Goal: Navigation & Orientation: Find specific page/section

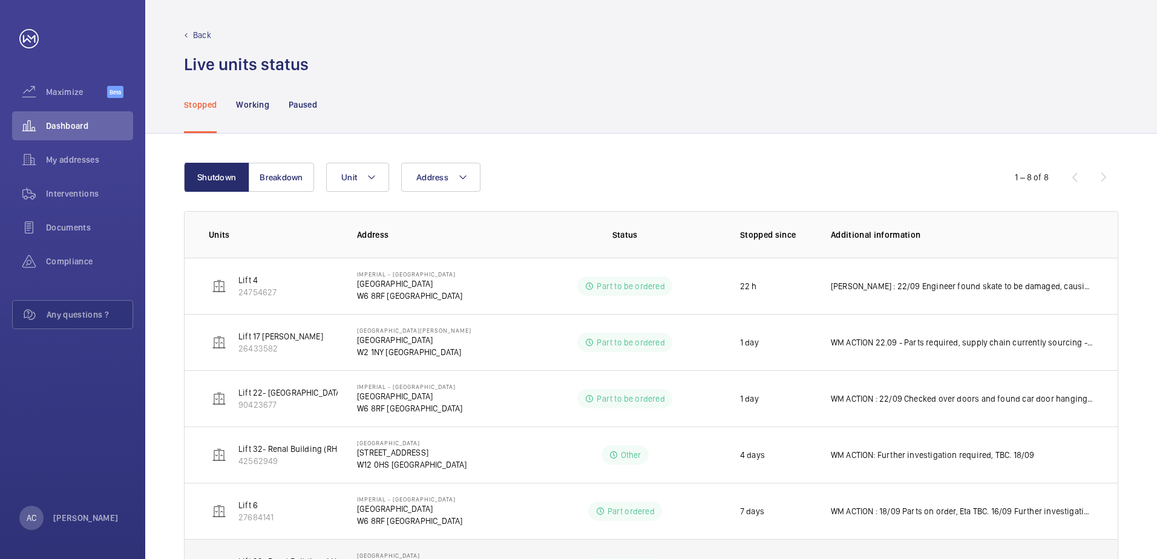
scroll to position [118, 0]
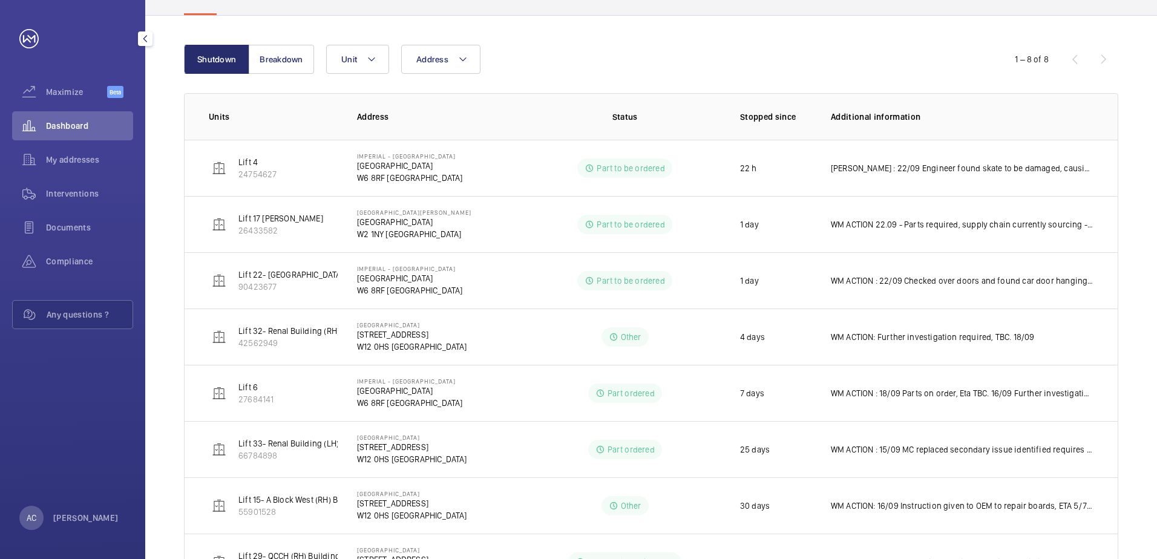
click at [70, 125] on span "Dashboard" at bounding box center [89, 126] width 87 height 12
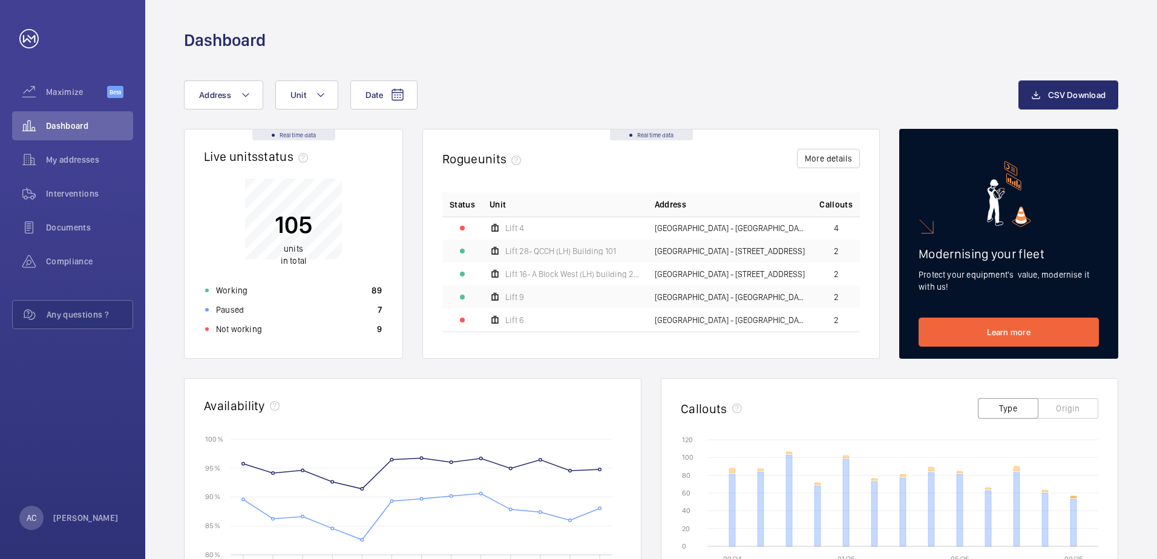
click at [1074, 497] on icon at bounding box center [1074, 497] width 6 height 2
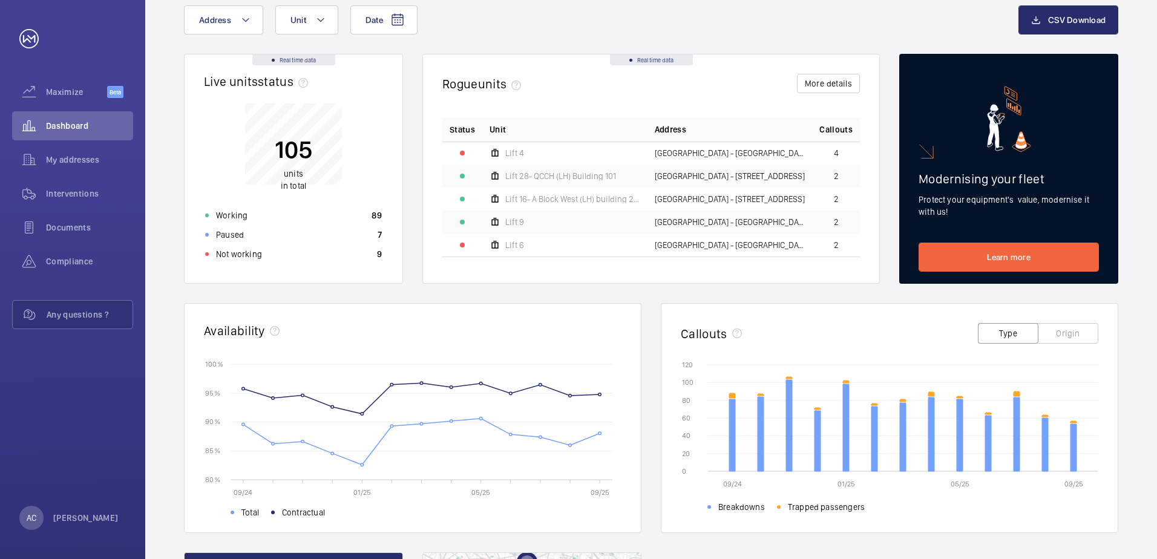
scroll to position [121, 0]
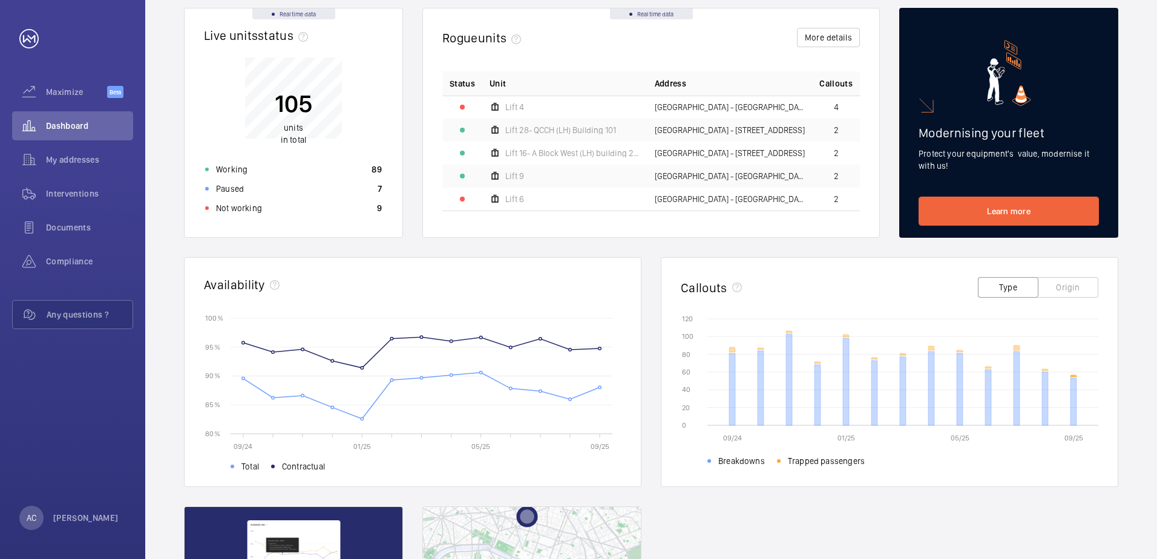
click at [1074, 376] on icon at bounding box center [1074, 376] width 6 height 2
